Goal: Transaction & Acquisition: Purchase product/service

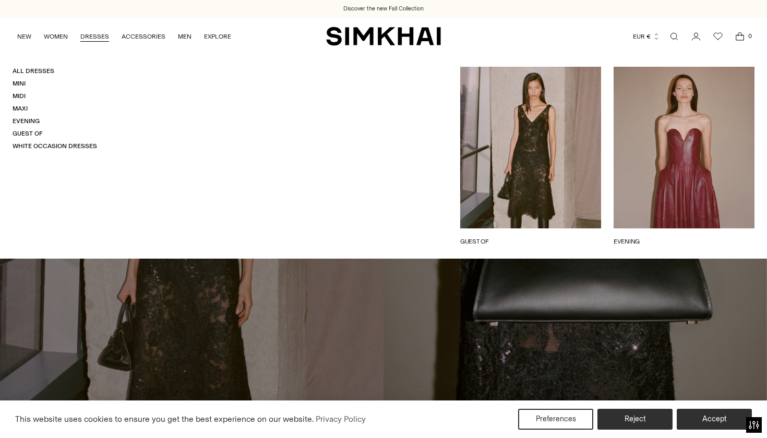
click at [674, 34] on link "Open search modal" at bounding box center [673, 36] width 21 height 21
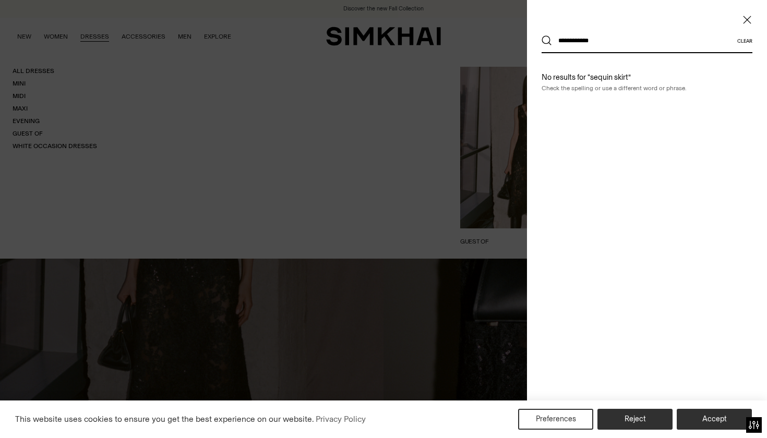
type input "**********"
click at [546, 41] on button "Search" at bounding box center [546, 40] width 10 height 10
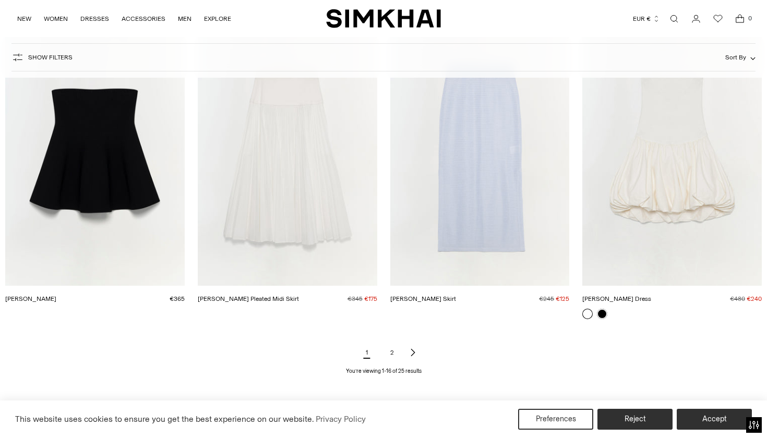
scroll to position [1153, 0]
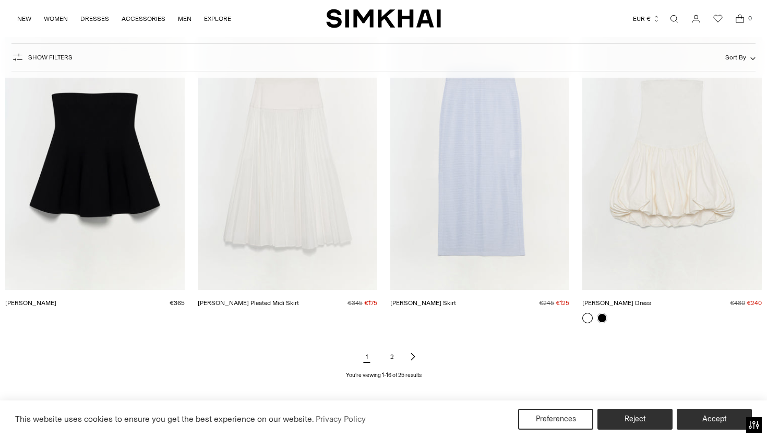
click at [395, 361] on link "2" at bounding box center [391, 356] width 21 height 21
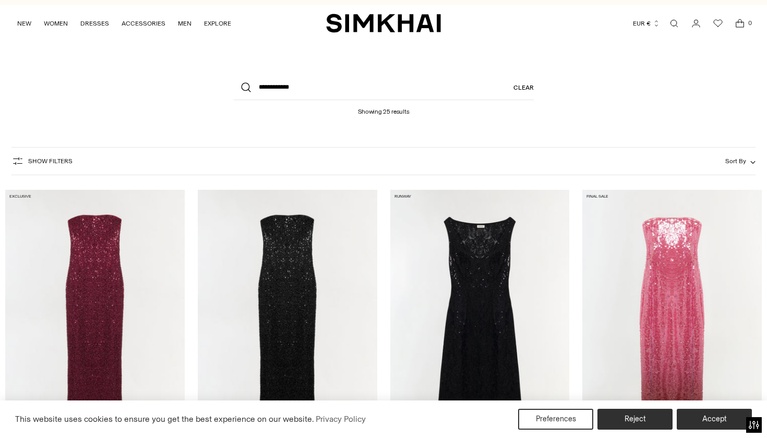
scroll to position [15, 0]
